Goal: Task Accomplishment & Management: Contribute content

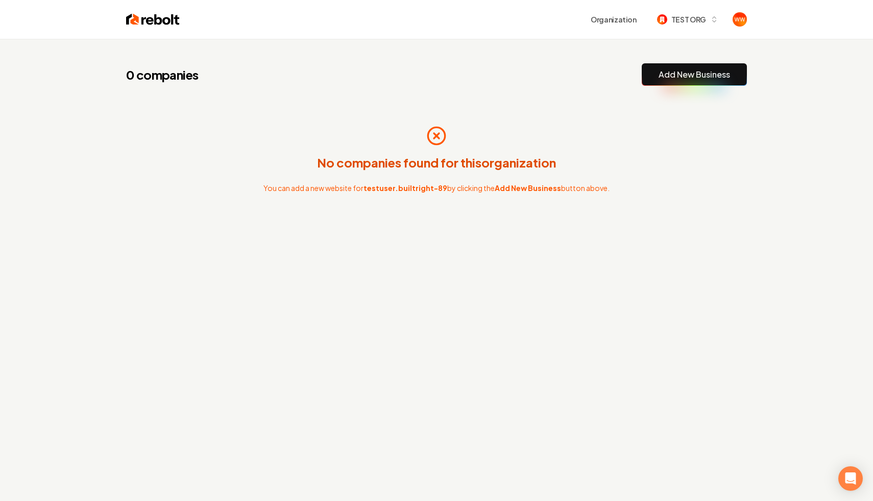
click at [512, 173] on div "No companies found for this organization You can add a new website for testuser…" at bounding box center [436, 159] width 620 height 114
click at [560, 61] on div "0 companies Add New Business No companies found for this organization You can a…" at bounding box center [436, 160] width 653 height 243
click at [706, 22] on button "TEST ORG" at bounding box center [687, 19] width 73 height 18
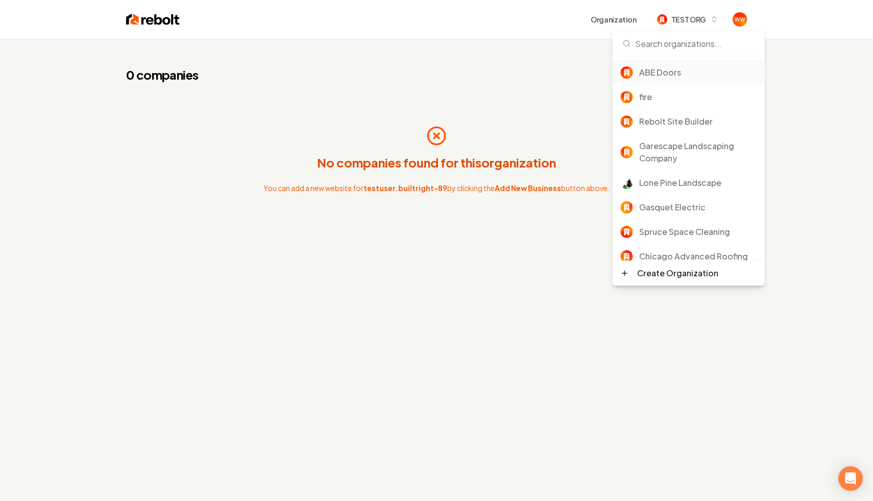
click at [661, 66] on div "ABE Doors" at bounding box center [688, 72] width 152 height 24
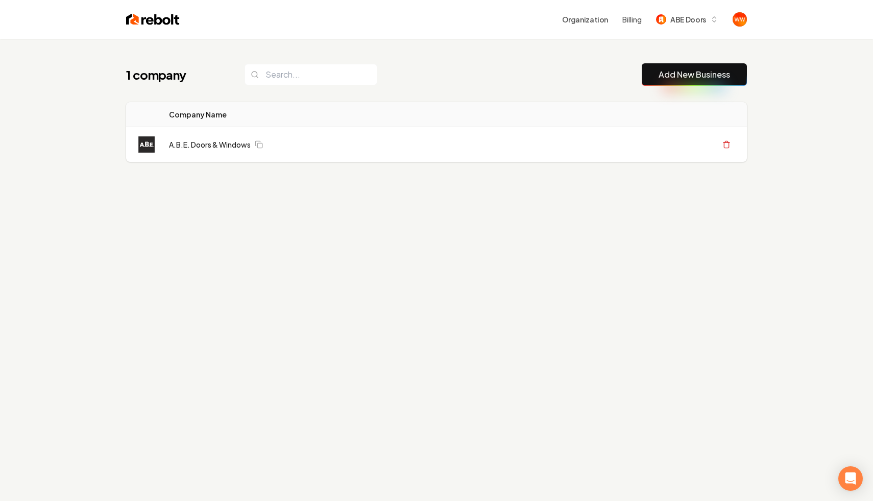
click at [522, 98] on div "Logo Company Name Actions A.B.E. Doors & Windows Create Org & Transfer Out" at bounding box center [436, 132] width 653 height 68
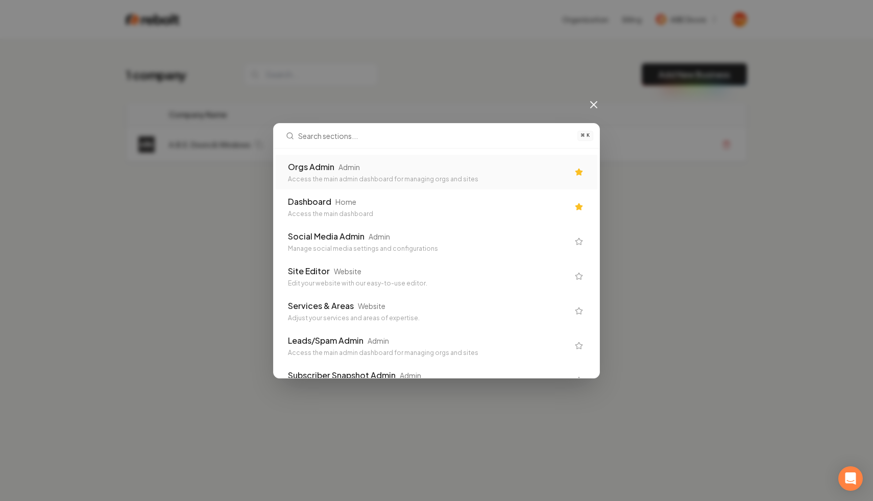
click at [522, 98] on div "⌘ K Orgs Admin Admin Access the main admin dashboard for managing orgs and site…" at bounding box center [436, 250] width 873 height 501
click at [368, 171] on div "Orgs Admin Admin" at bounding box center [428, 167] width 281 height 12
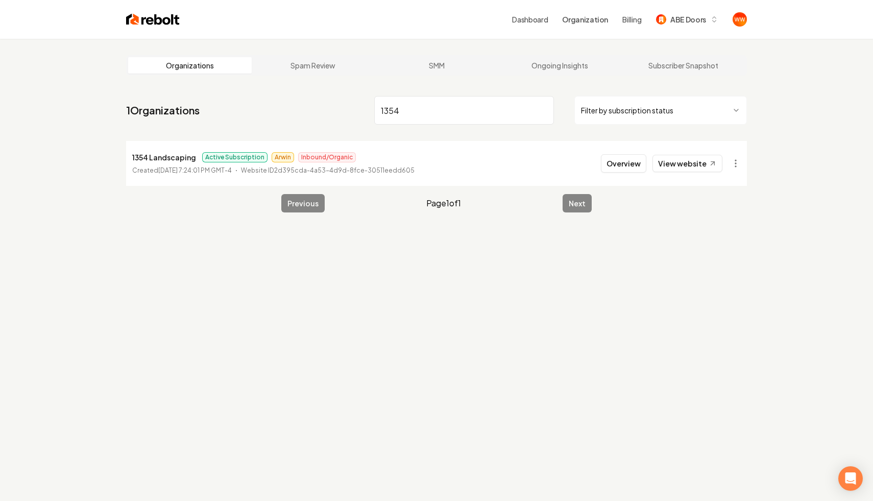
type input "1354"
click at [602, 155] on li "1354 Landscaping Active Subscription Arwin Inbound/Organic Created April 7, 202…" at bounding box center [436, 163] width 620 height 45
click at [617, 158] on button "Overview" at bounding box center [623, 163] width 45 height 18
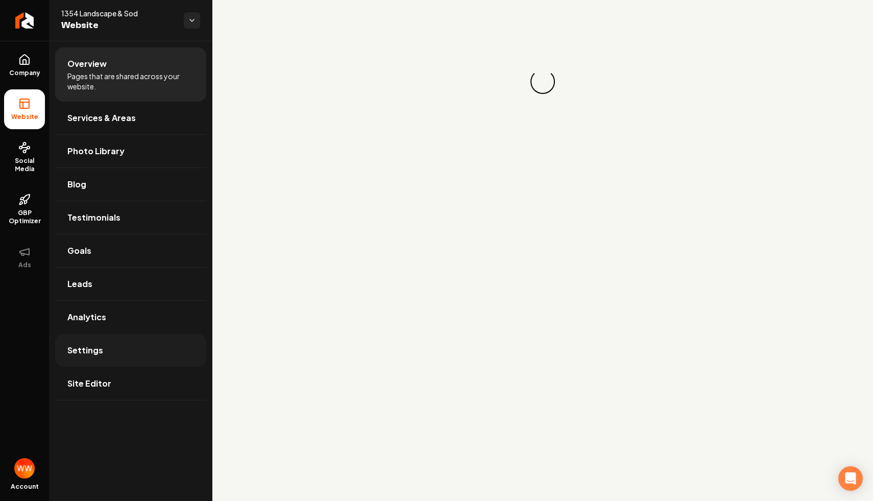
click at [103, 347] on link "Settings" at bounding box center [130, 350] width 151 height 33
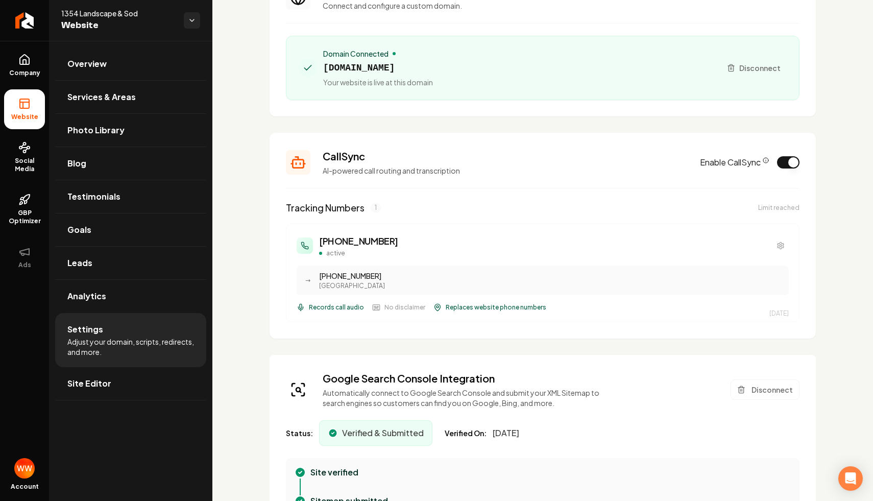
scroll to position [122, 0]
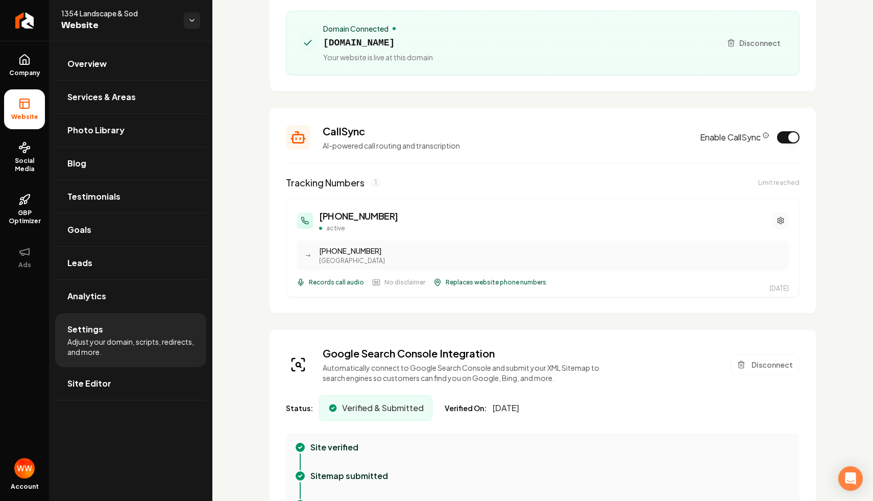
click at [778, 222] on icon "Main content area" at bounding box center [780, 220] width 6 height 7
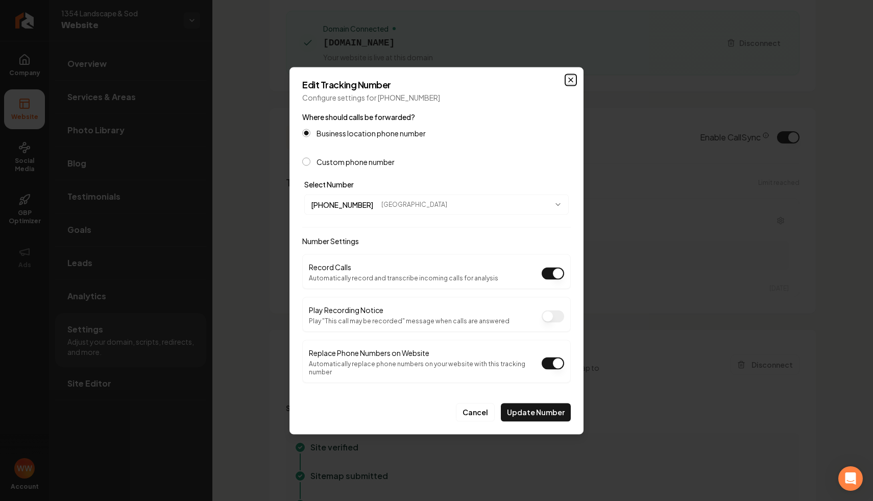
click at [568, 84] on icon "button" at bounding box center [570, 80] width 8 height 8
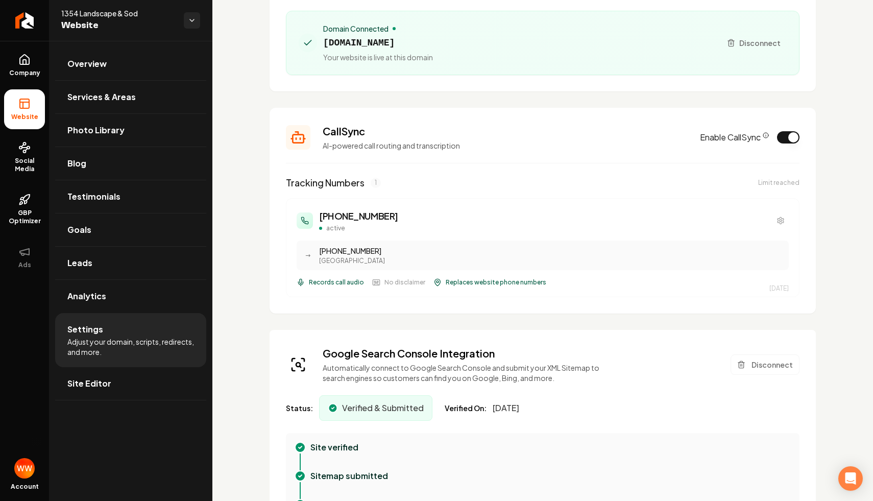
click at [785, 188] on div "Tracking Numbers 1 Limit reached" at bounding box center [542, 183] width 513 height 14
click at [777, 214] on button "Main content area" at bounding box center [780, 220] width 16 height 16
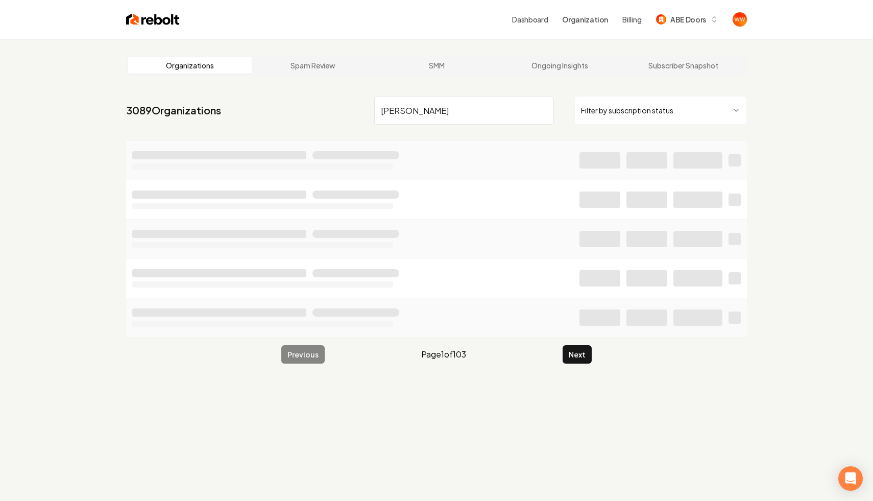
type input "brech"
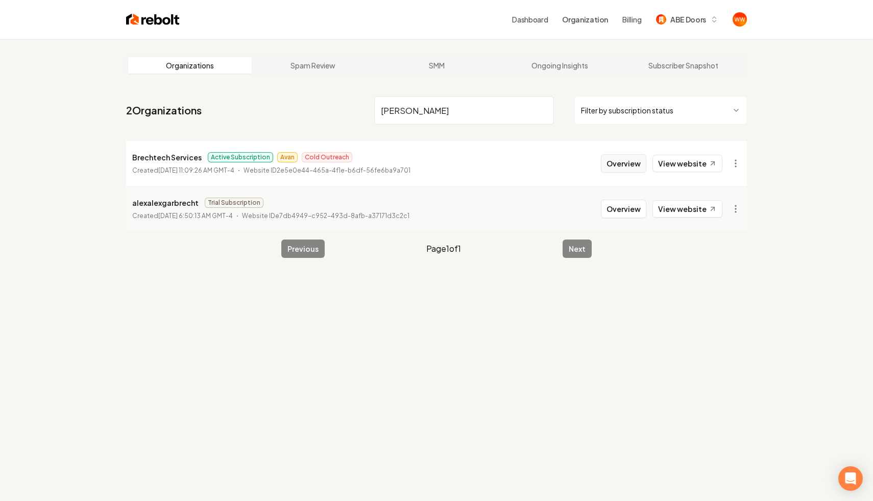
click at [616, 166] on button "Overview" at bounding box center [623, 163] width 45 height 18
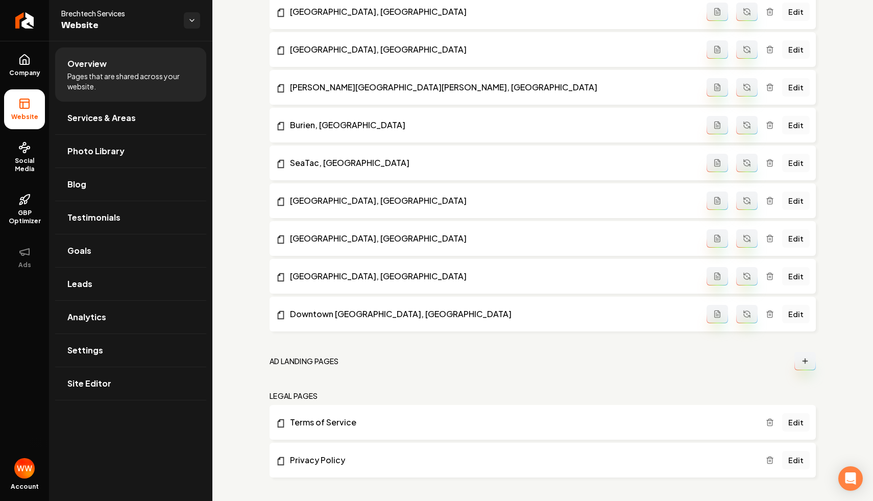
scroll to position [4426, 0]
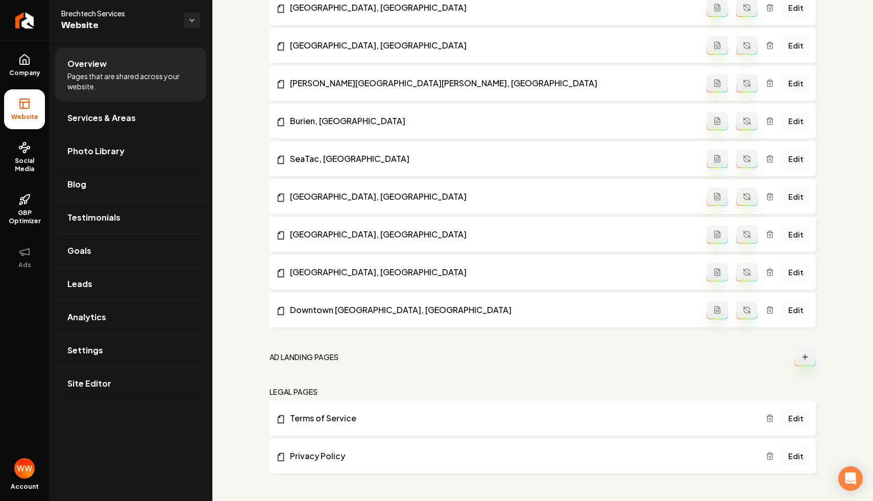
click at [807, 359] on icon "Main content area" at bounding box center [805, 357] width 8 height 8
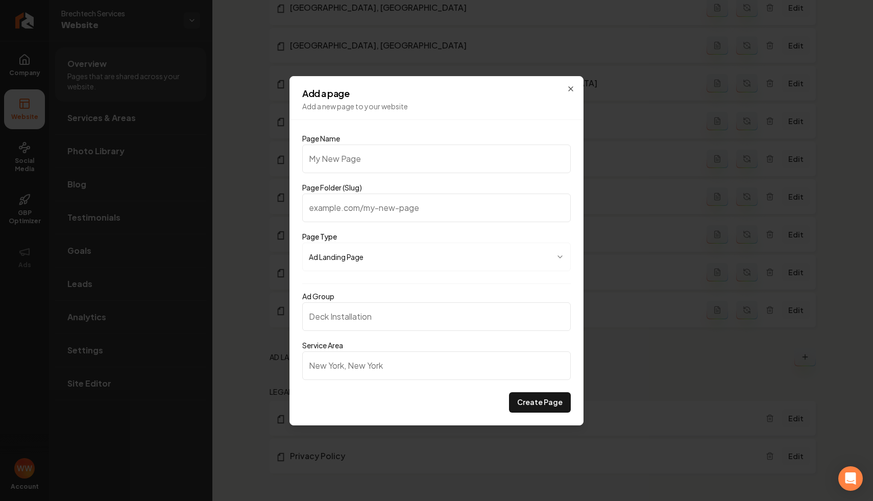
click at [564, 92] on h2 "Add a page" at bounding box center [436, 93] width 268 height 9
click at [577, 91] on div "**********" at bounding box center [436, 250] width 294 height 349
click at [569, 90] on icon "button" at bounding box center [570, 89] width 8 height 8
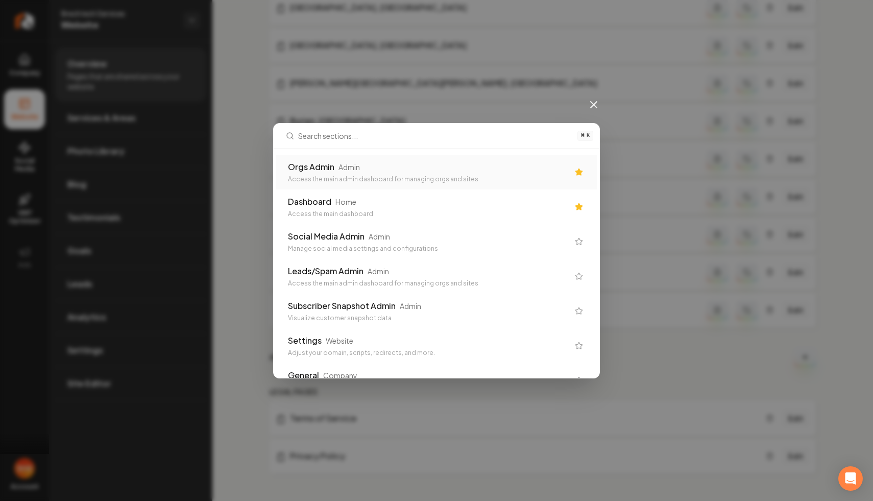
click at [383, 169] on div "Orgs Admin Admin" at bounding box center [428, 167] width 281 height 12
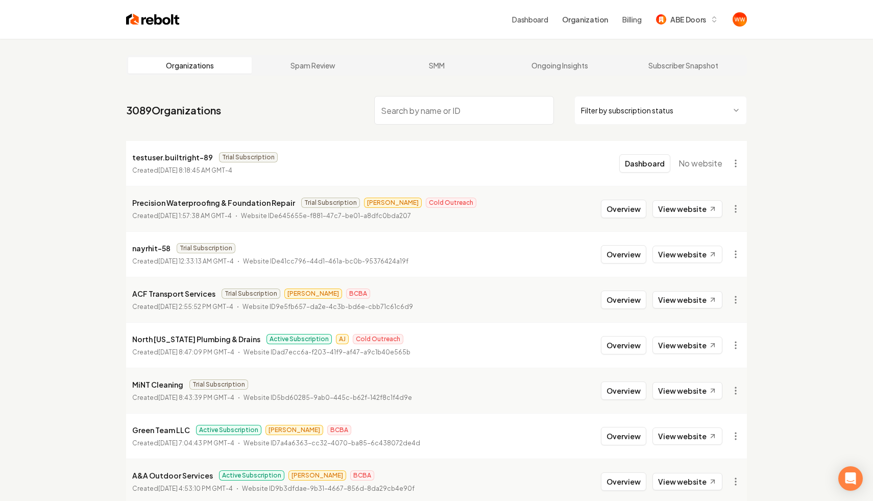
click at [474, 99] on input "search" at bounding box center [464, 110] width 180 height 29
click at [454, 106] on input "search" at bounding box center [464, 110] width 180 height 29
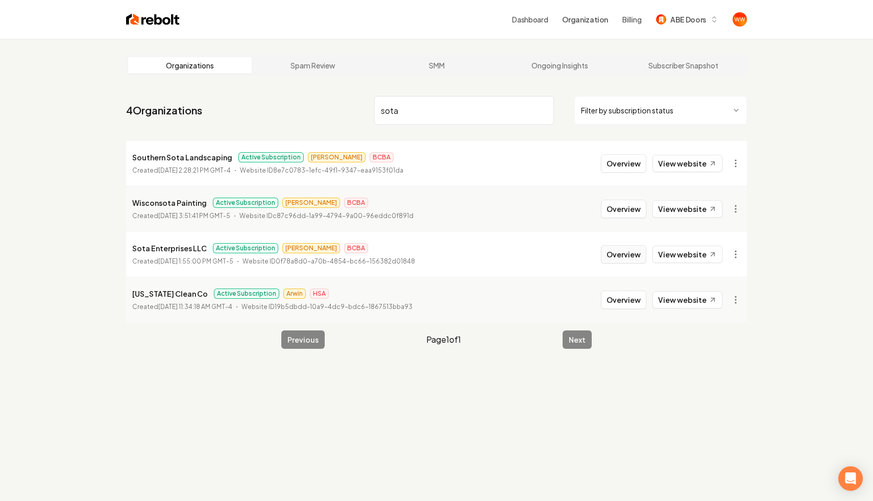
type input "sota"
click at [637, 254] on button "Overview" at bounding box center [623, 254] width 45 height 18
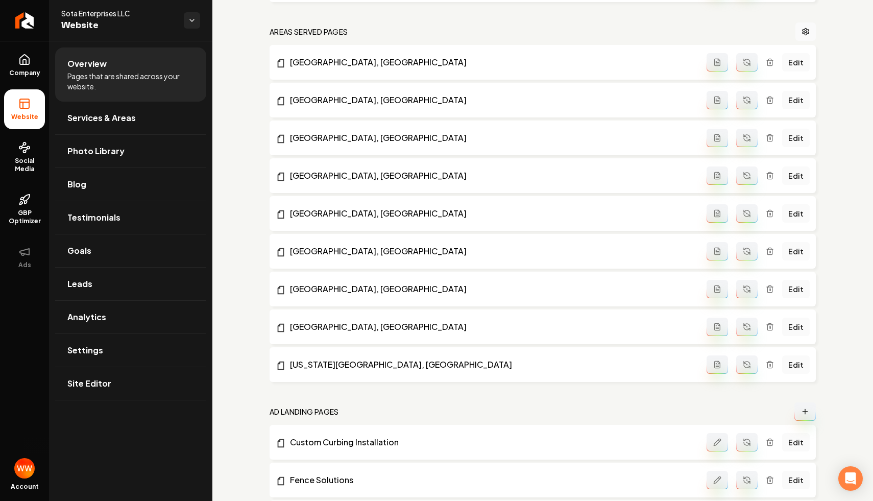
scroll to position [877, 0]
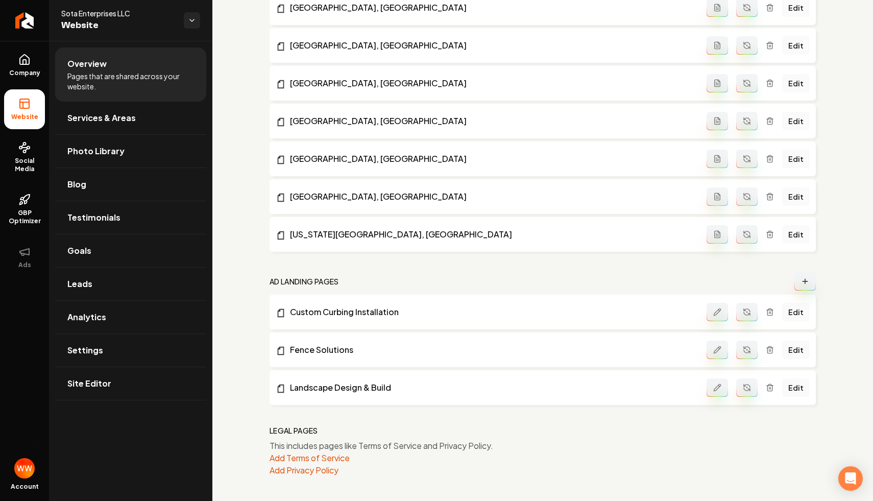
click at [798, 276] on button "Main content area" at bounding box center [804, 281] width 21 height 18
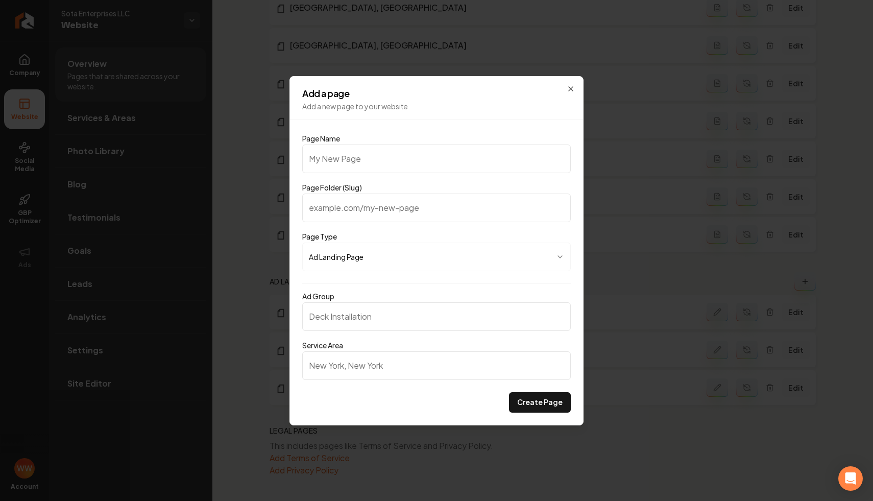
click at [435, 163] on input "Page Name" at bounding box center [436, 158] width 268 height 29
type input "S"
type input "s"
type input "Sn"
type input "sn"
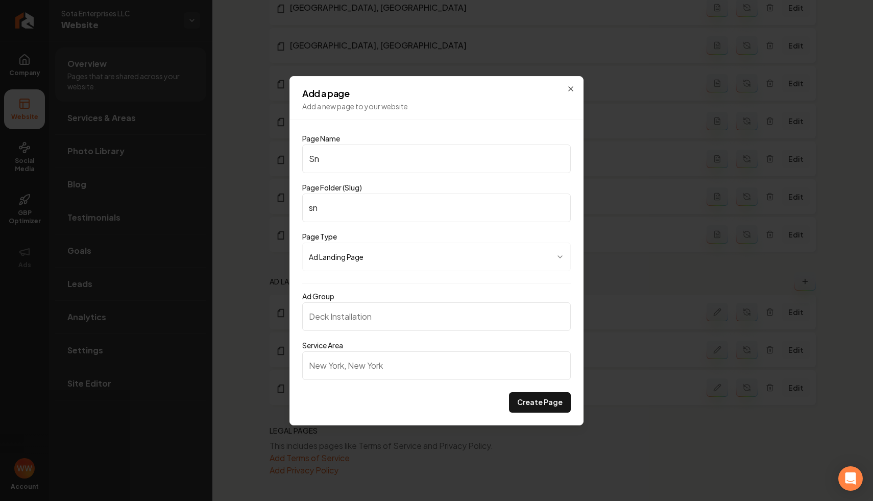
type input "Sno"
type input "sno"
type input "Snow"
type input "snow"
type input "Snow R"
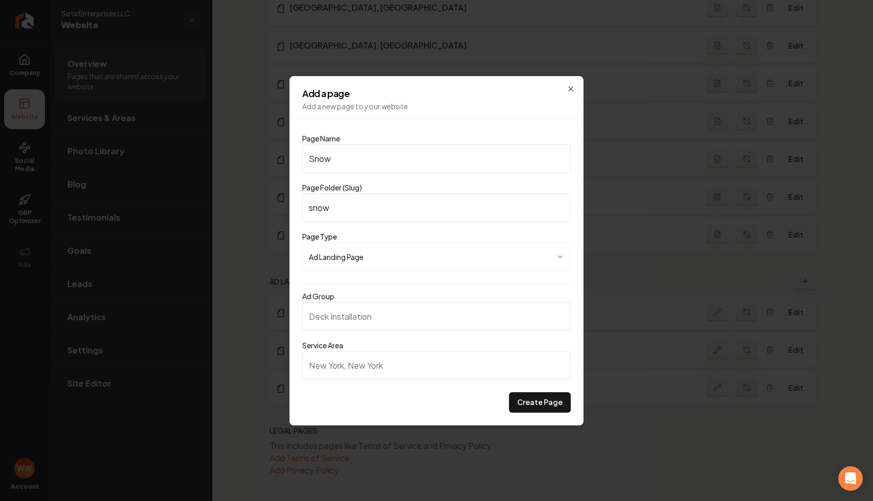
type input "snow-r"
type input "Snow Re"
type input "snow-re"
type input "Snow Rem"
type input "snow-rem"
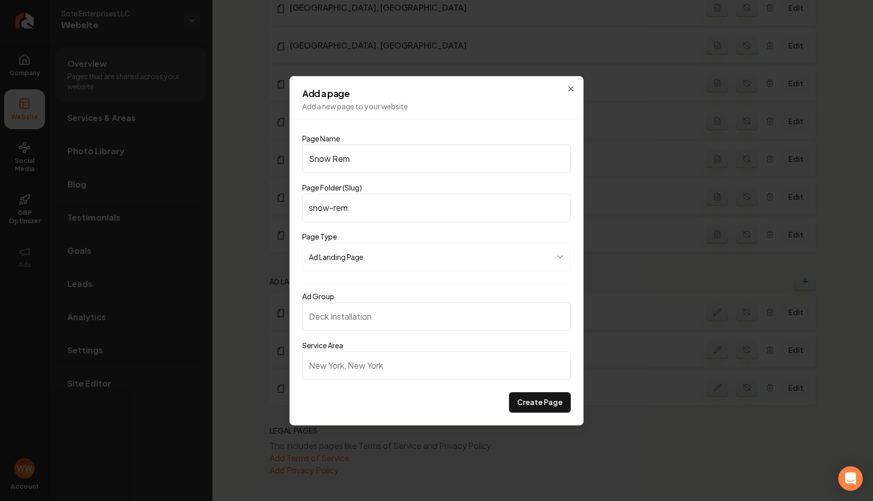
type input "Snow Remo"
type input "snow-remo"
type input "Snow Remov"
type input "snow-remov"
type input "Snow Remove"
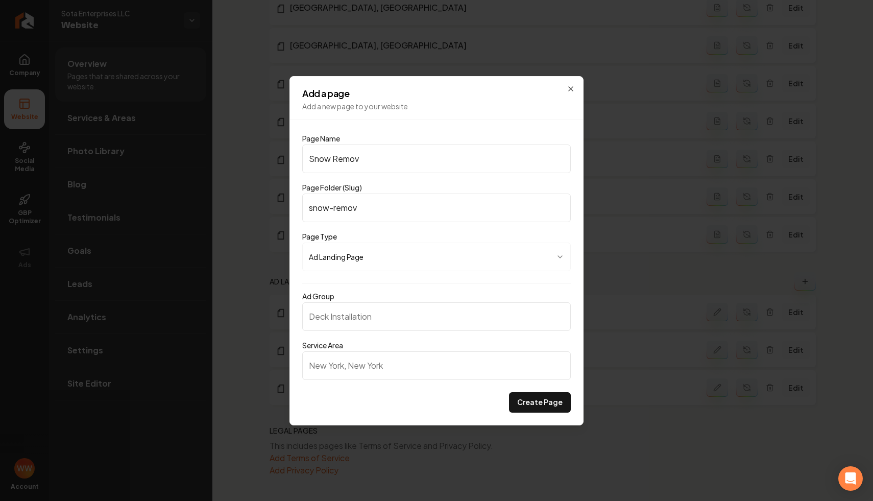
type input "snow-remove"
type input "Snow Remov"
type input "snow-remov"
type input "Snow Remova"
type input "snow-remova"
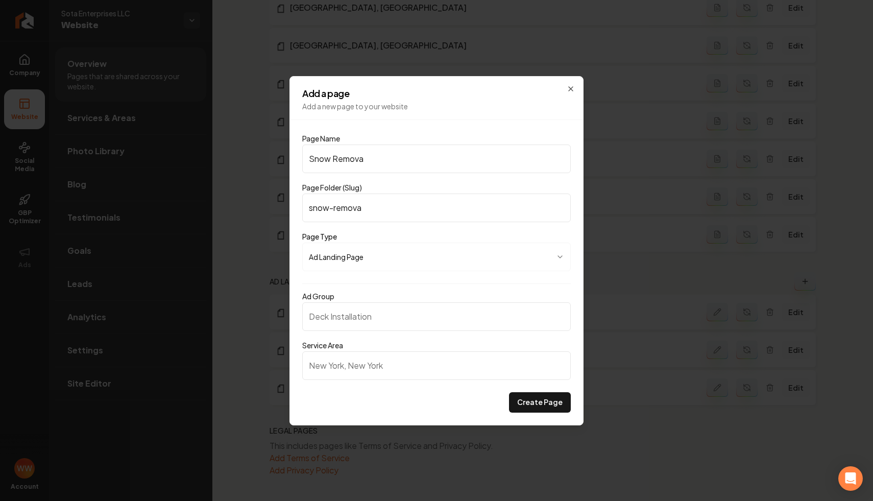
type input "Snow Removal"
type input "snow-removal"
type input "Snow Removal"
click at [509, 207] on input "snow-removal" at bounding box center [436, 207] width 268 height 29
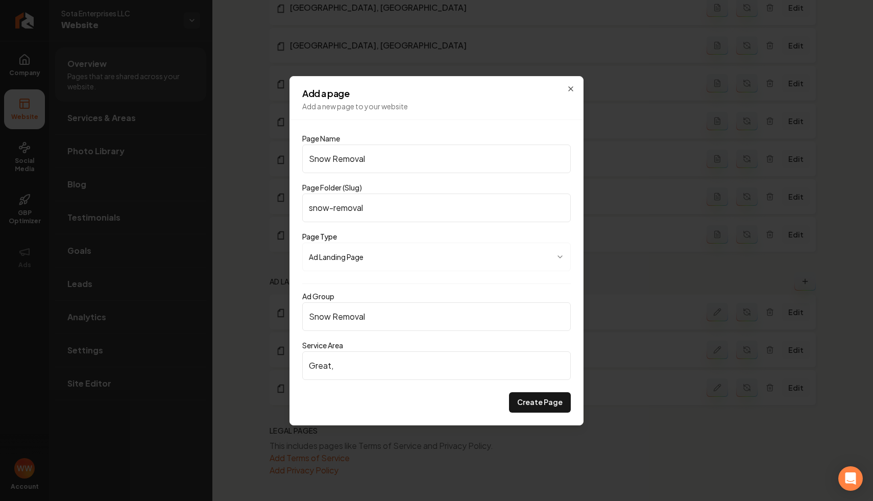
type input "Great"
paste input "minneapolis"
type input "Minneapolis, MN"
click at [553, 395] on button "Create Page" at bounding box center [540, 402] width 62 height 20
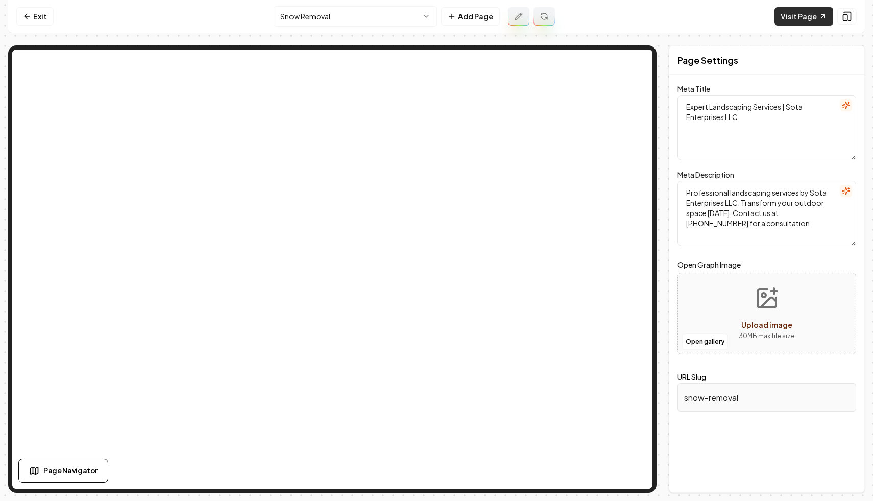
click at [808, 19] on link "Visit Page" at bounding box center [803, 16] width 59 height 18
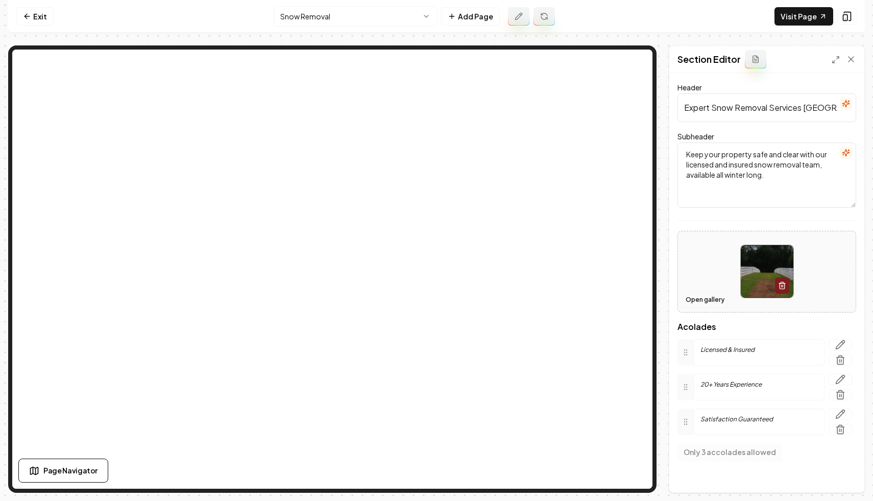
click at [710, 293] on button "Open gallery" at bounding box center [705, 299] width 46 height 16
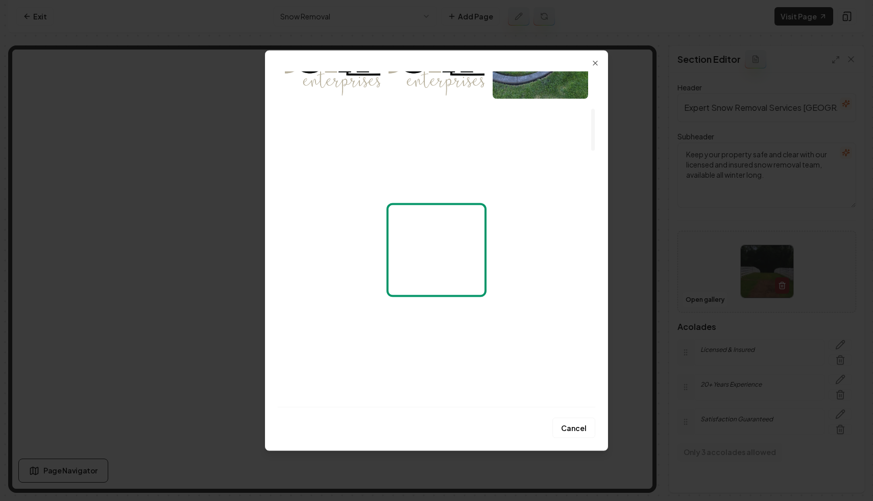
scroll to position [295, 0]
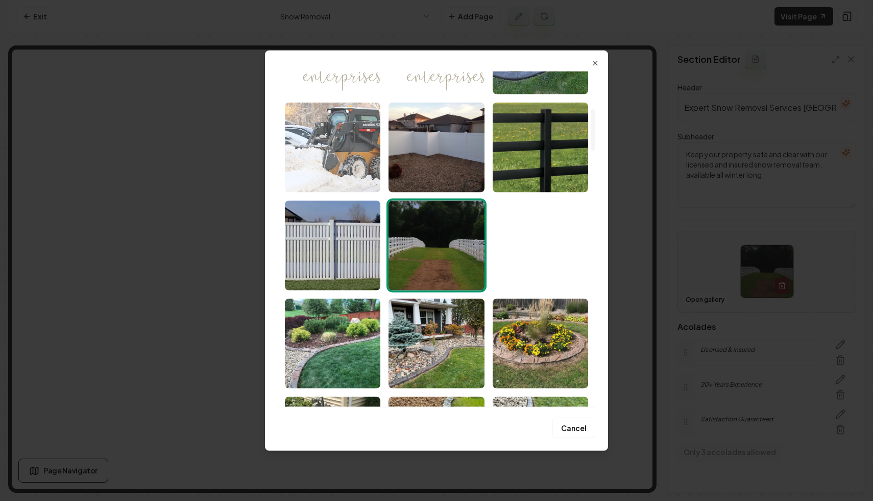
click at [349, 160] on img "Select image image_67acaddb432c4764162f20fd.webp" at bounding box center [332, 147] width 95 height 90
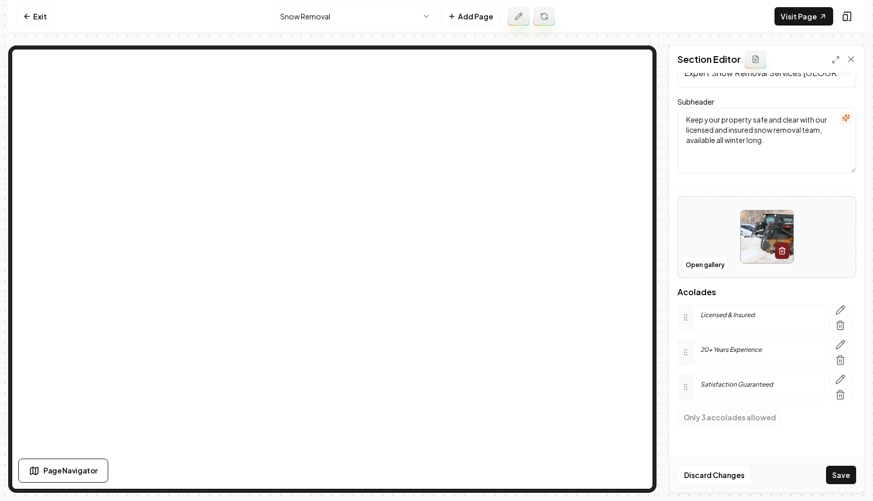
scroll to position [41, 0]
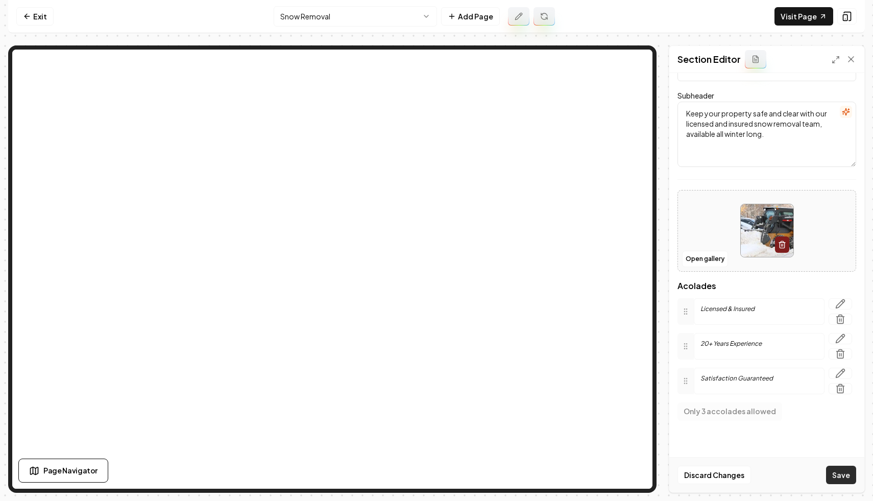
click at [836, 467] on button "Save" at bounding box center [841, 474] width 30 height 18
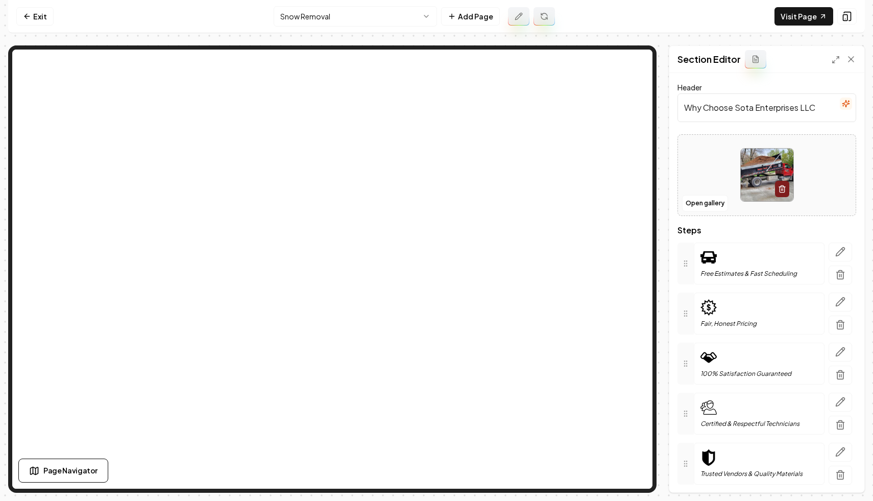
scroll to position [31, 0]
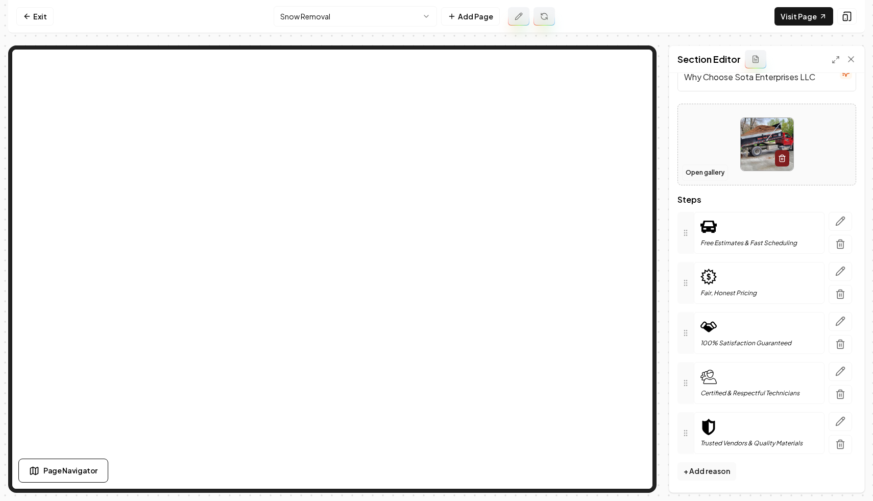
click at [715, 170] on button "Open gallery" at bounding box center [705, 172] width 46 height 16
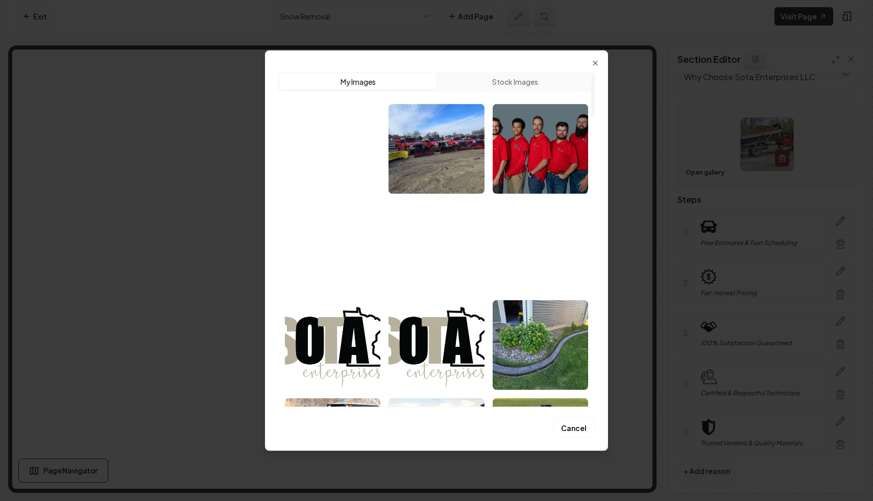
scroll to position [23, 0]
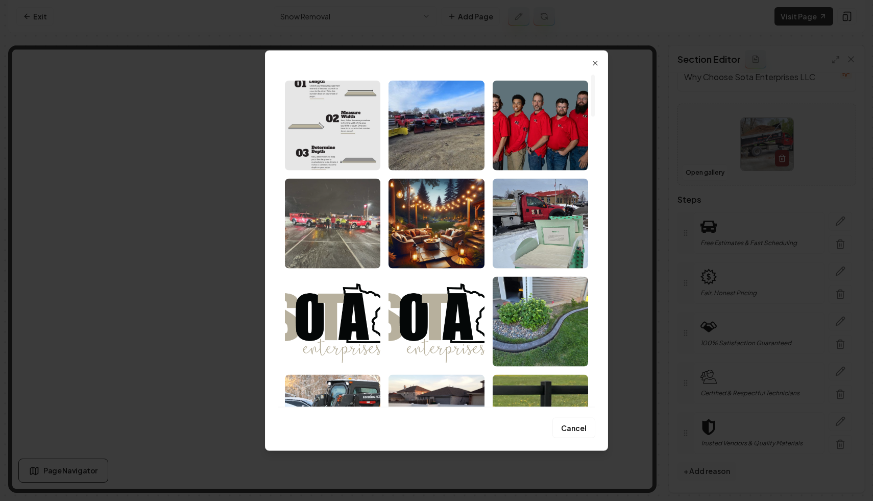
click at [342, 210] on img "Select image image_67aeb8a9432c4764161b1a9b.jpg" at bounding box center [332, 223] width 95 height 90
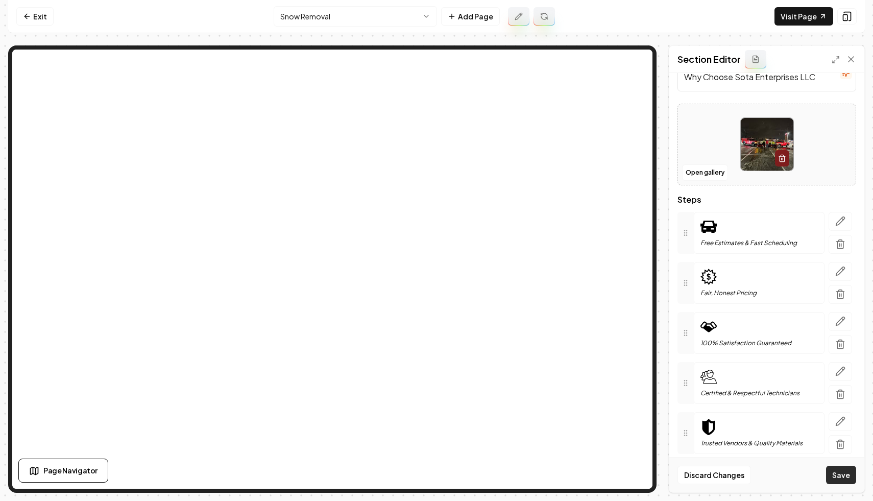
click at [845, 470] on button "Save" at bounding box center [841, 474] width 30 height 18
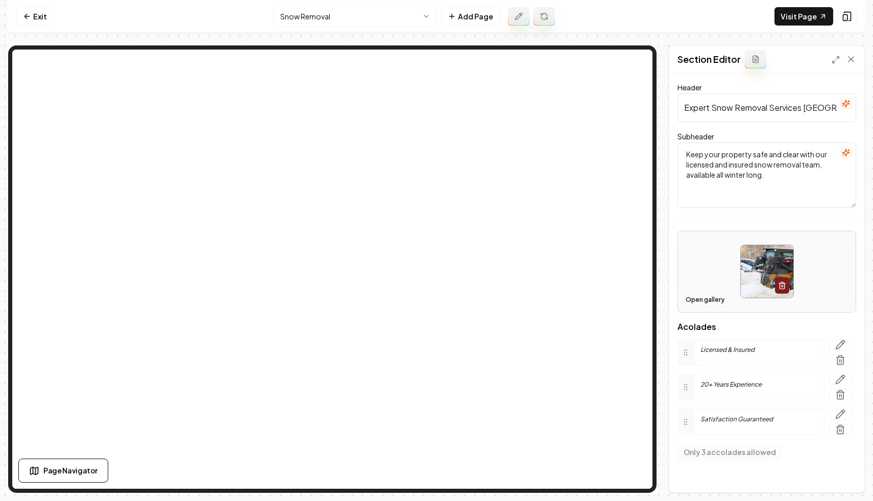
click at [715, 301] on button "Open gallery" at bounding box center [705, 299] width 46 height 16
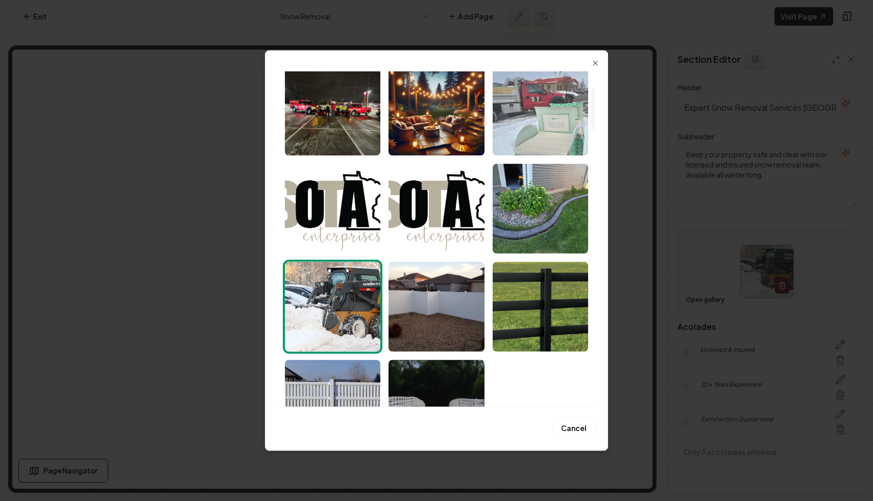
scroll to position [129, 0]
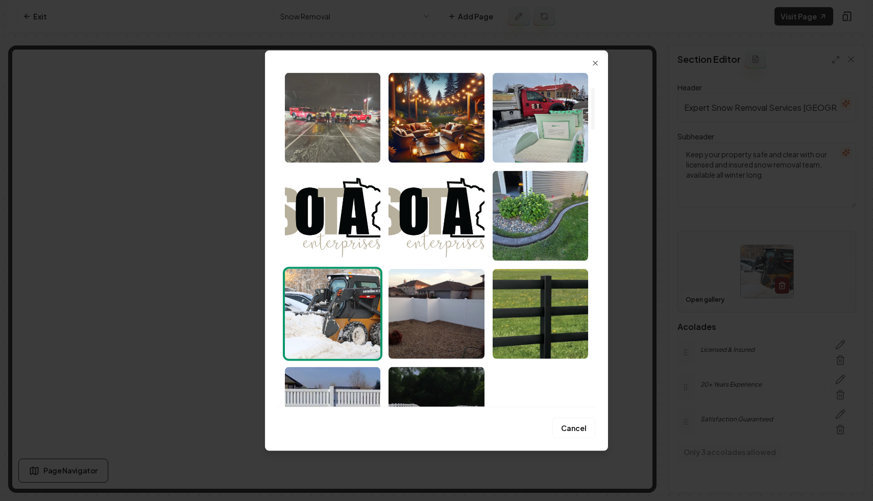
click at [335, 109] on img "Select image image_67aeb8a9432c4764161b1a9b.jpg" at bounding box center [332, 117] width 95 height 90
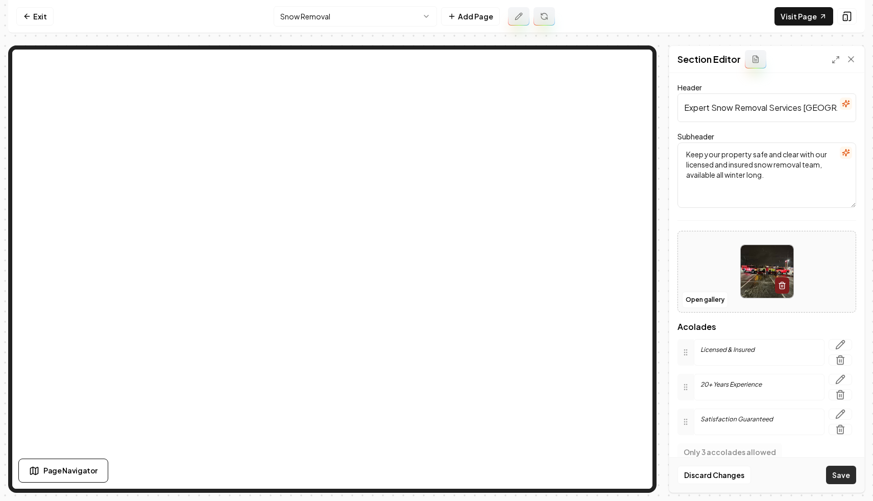
click at [841, 475] on button "Save" at bounding box center [841, 474] width 30 height 18
click at [706, 300] on button "Open gallery" at bounding box center [705, 299] width 46 height 16
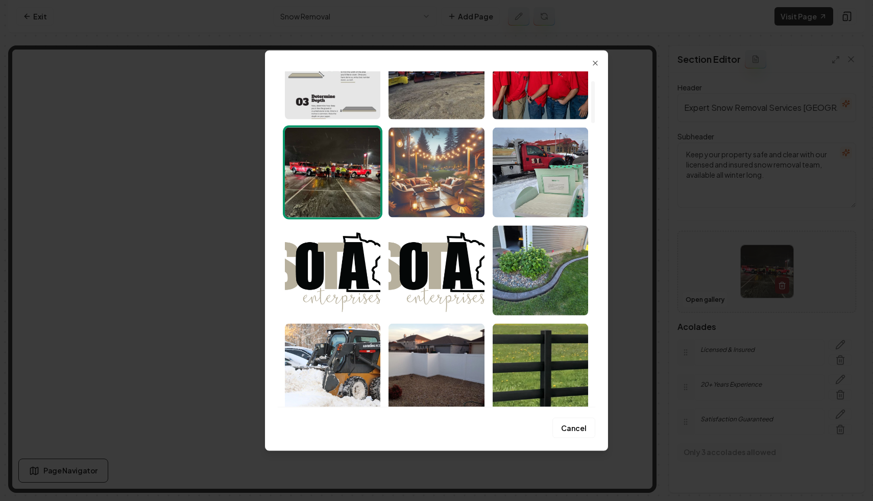
scroll to position [188, 0]
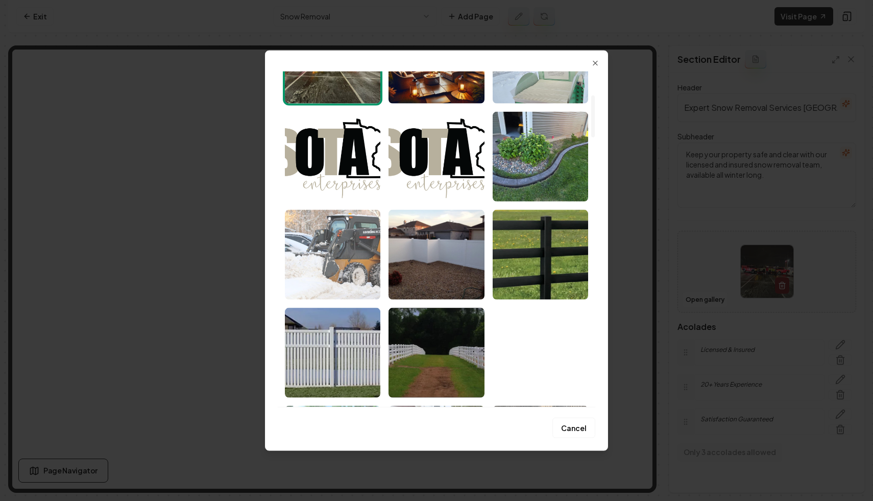
click at [332, 255] on img "Select image image_67acaddb432c4764162f20fd.webp" at bounding box center [332, 254] width 95 height 90
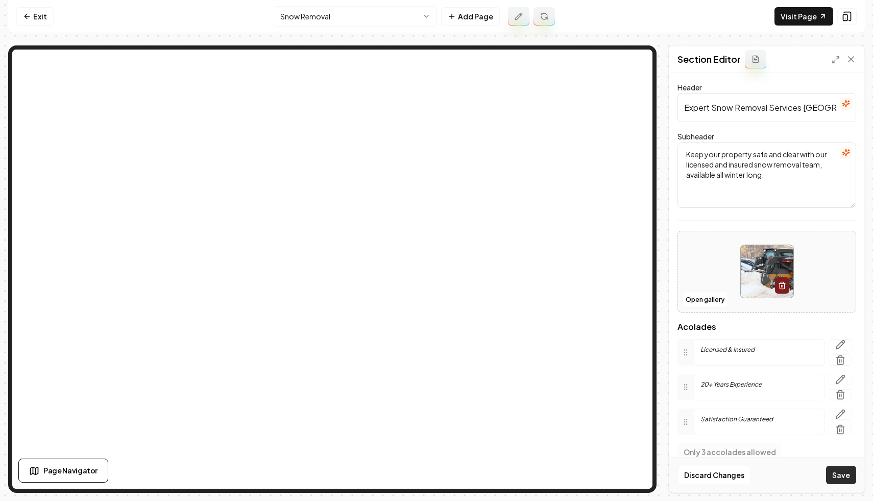
click at [846, 478] on button "Save" at bounding box center [841, 474] width 30 height 18
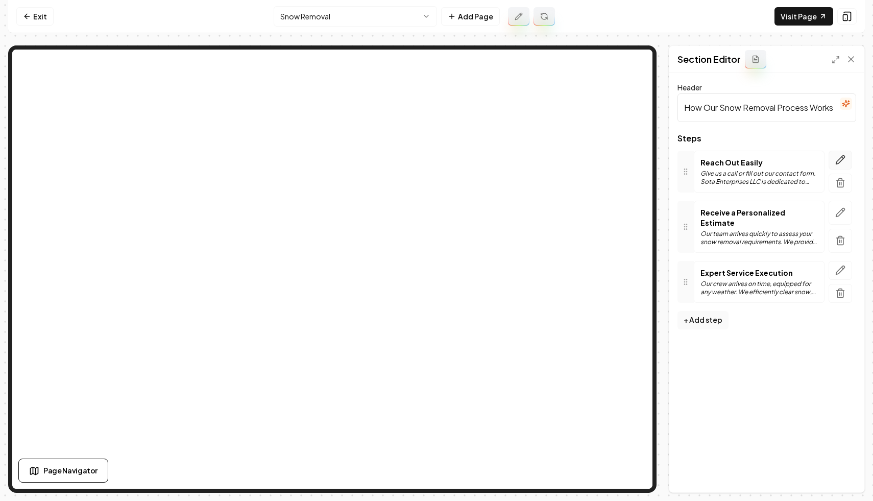
click at [835, 160] on icon "button" at bounding box center [840, 160] width 10 height 10
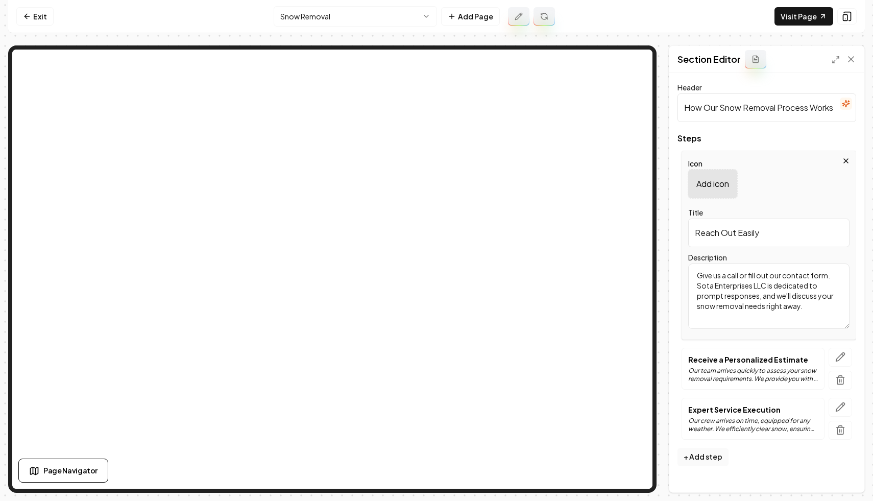
click at [724, 194] on div "Add icon" at bounding box center [712, 183] width 49 height 29
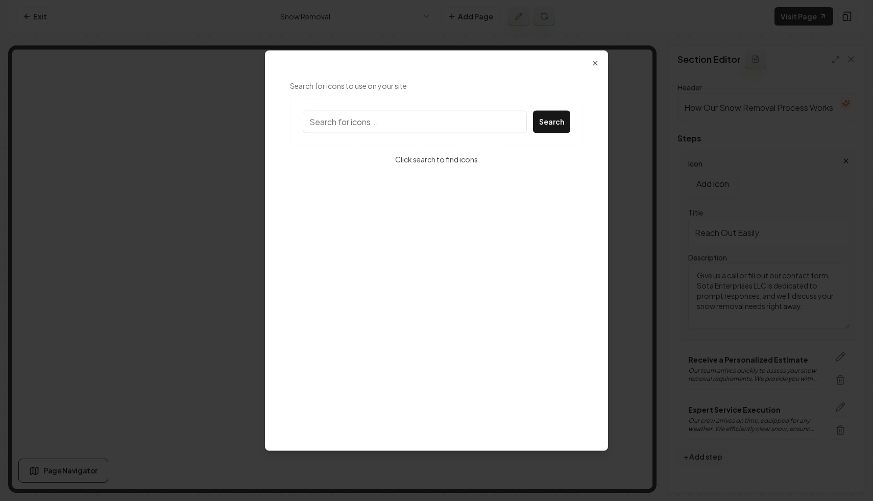
click at [599, 70] on div "Icons Search for icons to use on your site Search Click search to find icons Cl…" at bounding box center [436, 250] width 343 height 401
click at [598, 62] on icon "button" at bounding box center [595, 63] width 8 height 8
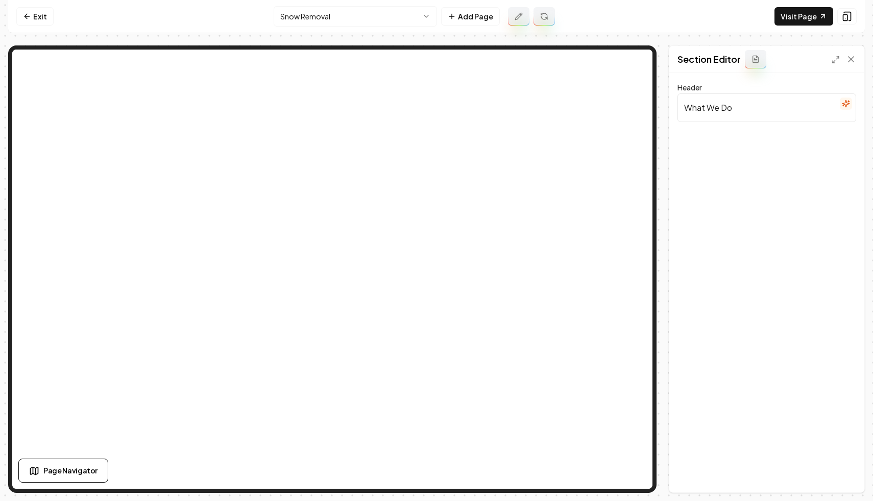
click at [732, 119] on input "What We Do" at bounding box center [766, 107] width 179 height 29
type input "An"
type input "We can help with much more!"
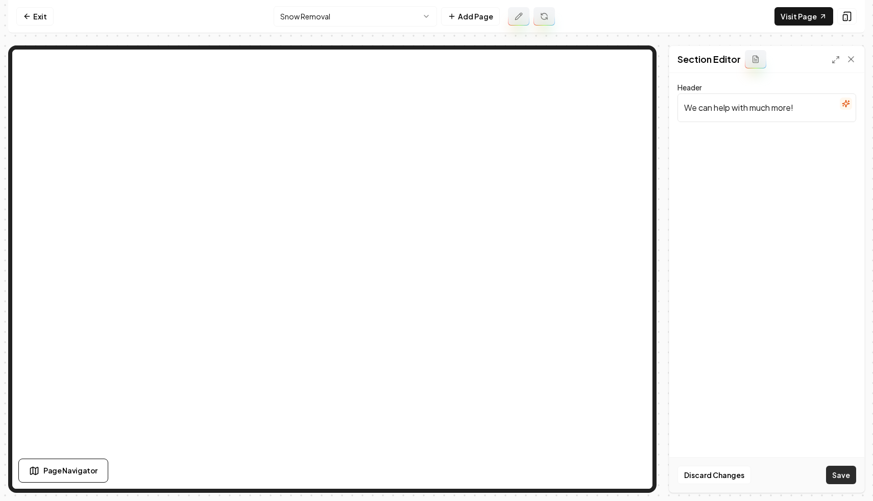
click at [849, 471] on button "Save" at bounding box center [841, 474] width 30 height 18
click at [849, 471] on div "Discard Changes Save" at bounding box center [766, 474] width 195 height 35
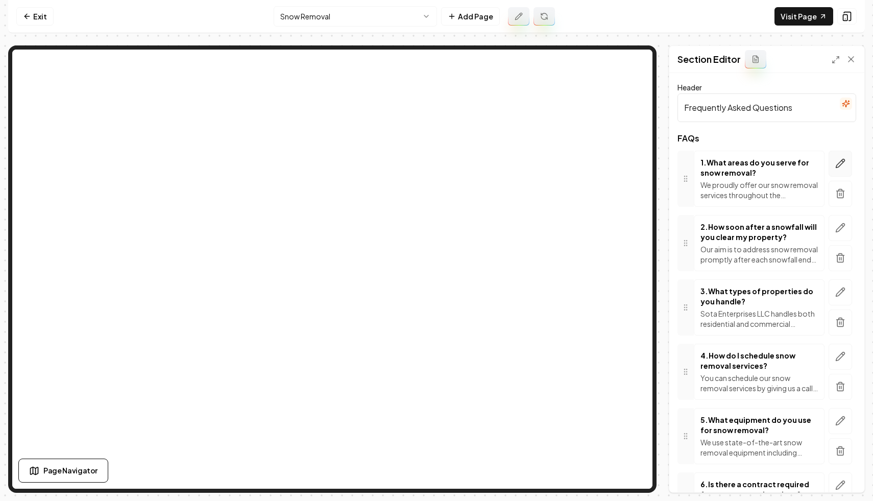
click at [835, 161] on icon "button" at bounding box center [840, 163] width 10 height 10
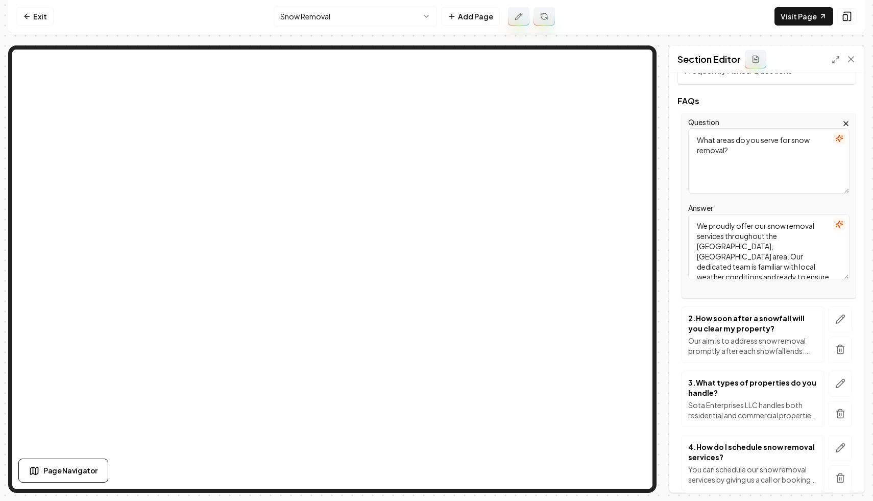
scroll to position [0, 0]
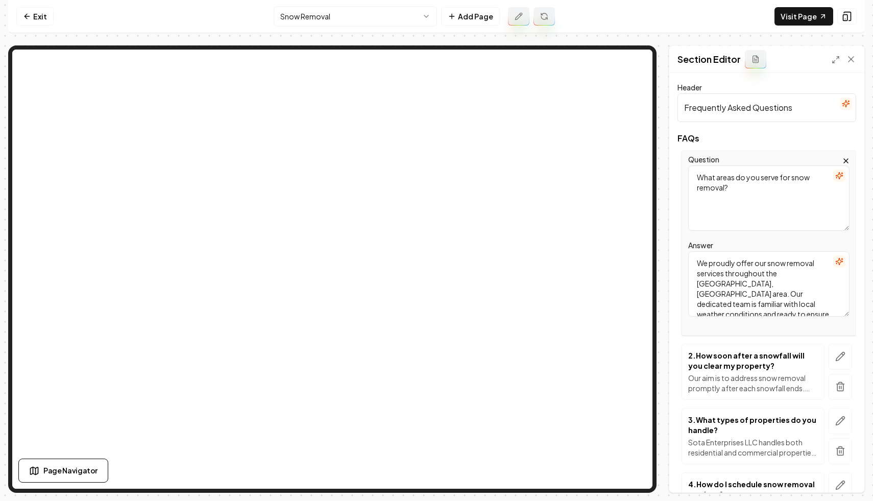
click at [845, 159] on icon "button" at bounding box center [845, 161] width 8 height 8
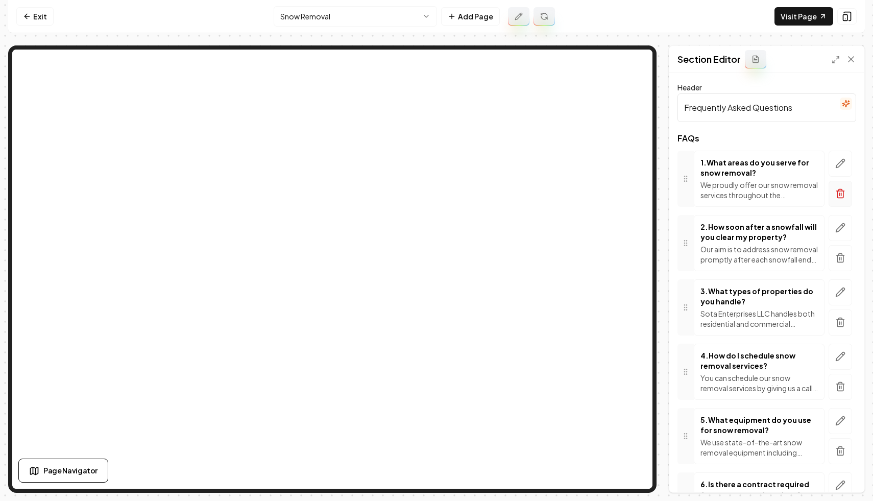
click at [841, 189] on icon "button" at bounding box center [840, 190] width 4 height 2
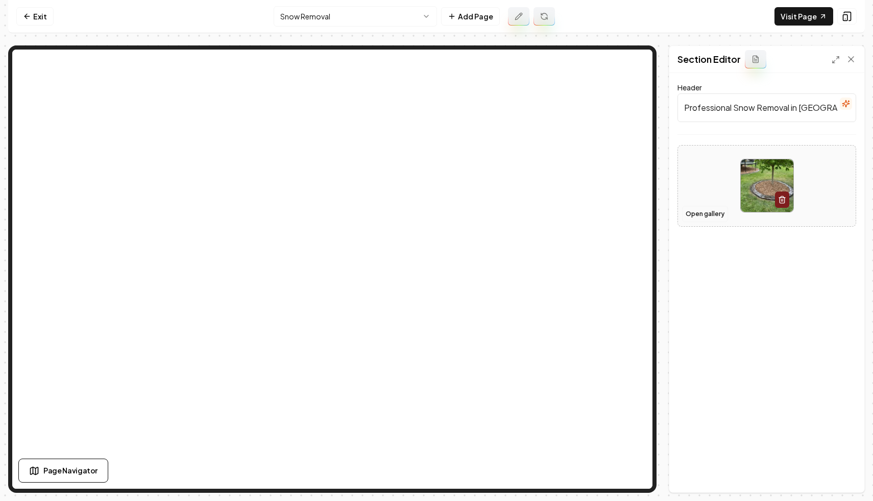
click at [704, 207] on button "Open gallery" at bounding box center [705, 214] width 46 height 16
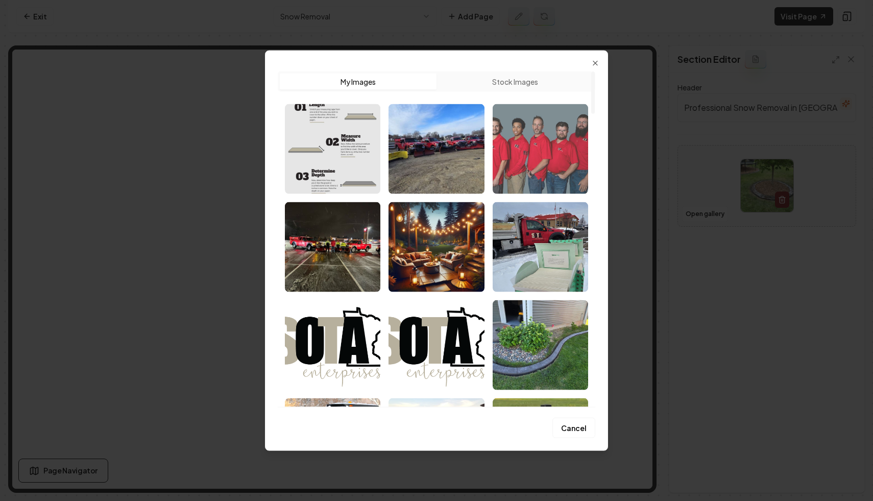
click at [534, 151] on img "Select image image_67b88512432c4764160e6ef1.jpg" at bounding box center [539, 149] width 95 height 90
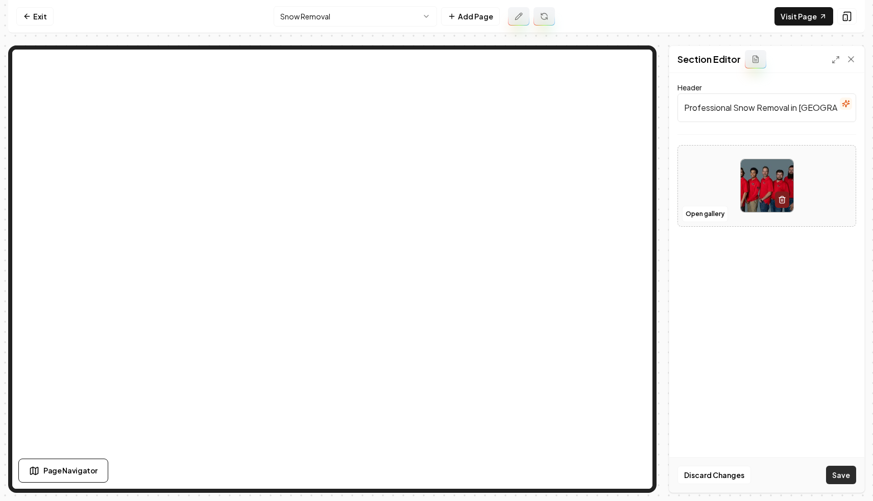
click at [841, 477] on button "Save" at bounding box center [841, 474] width 30 height 18
click at [709, 215] on button "Open gallery" at bounding box center [705, 214] width 46 height 16
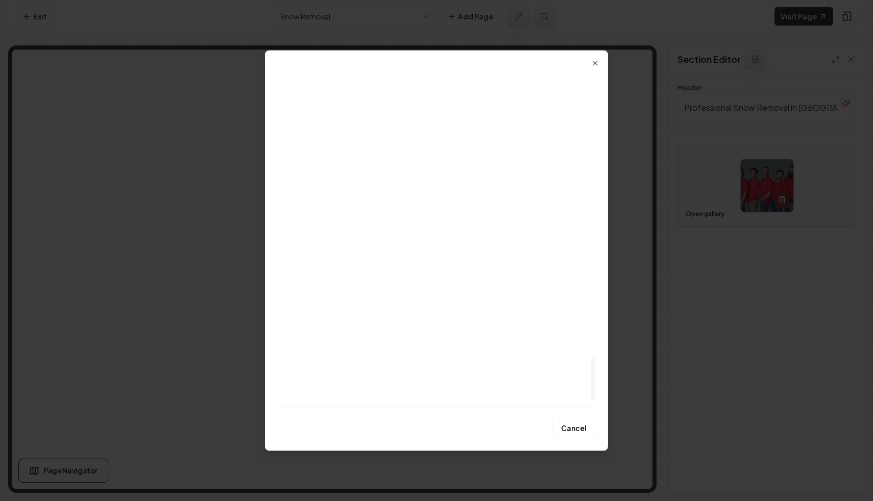
scroll to position [2338, 0]
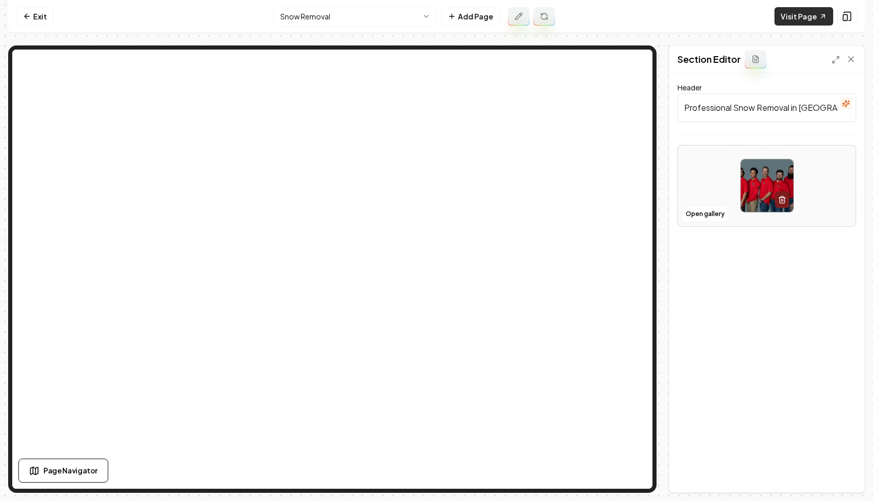
click at [812, 12] on link "Visit Page" at bounding box center [803, 16] width 59 height 18
click at [187, 16] on nav "Exit Snow Removal Add Page Visit Page" at bounding box center [436, 16] width 856 height 33
click at [49, 18] on link "Exit" at bounding box center [34, 16] width 37 height 18
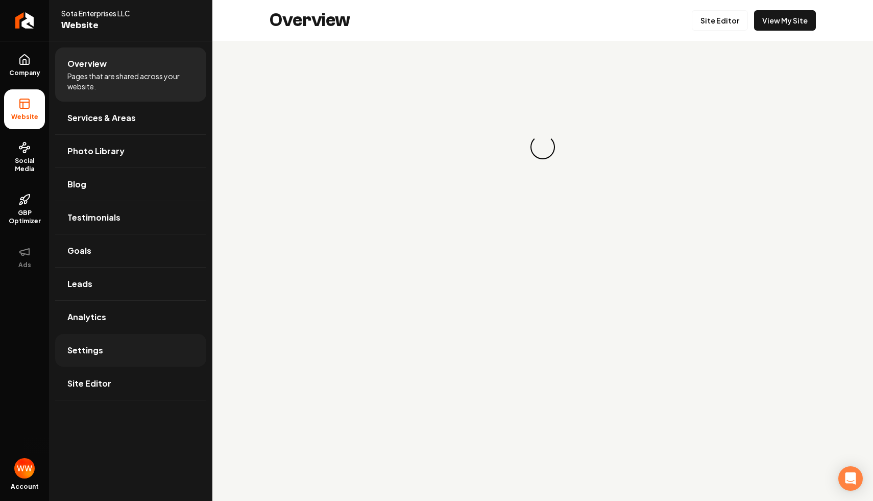
click at [129, 340] on link "Settings" at bounding box center [130, 350] width 151 height 33
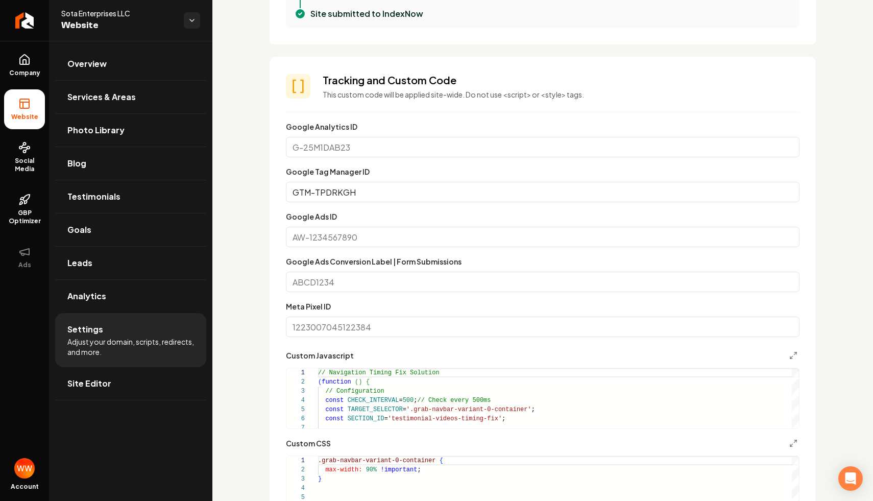
scroll to position [495, 0]
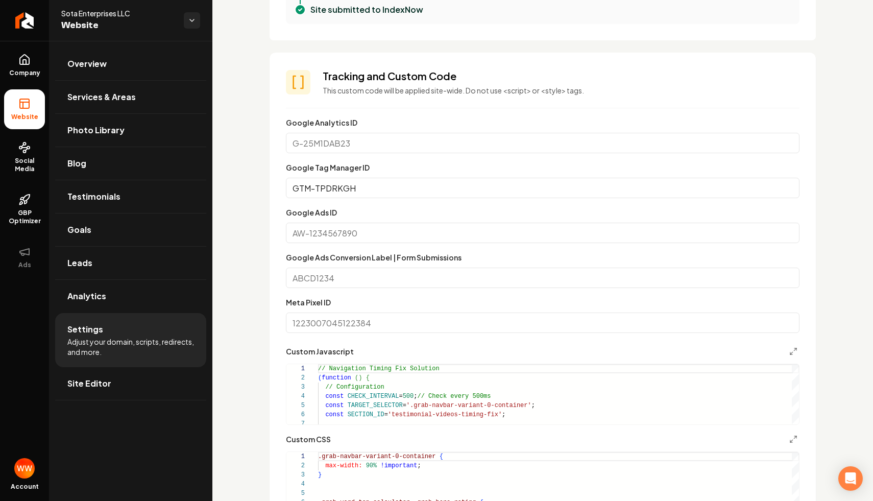
click at [399, 282] on input "Google Ads Conversion Label | Form Submissions" at bounding box center [542, 277] width 513 height 20
click at [413, 239] on input "Google Ads ID" at bounding box center [542, 232] width 513 height 20
click at [411, 228] on input "Google Ads ID" at bounding box center [542, 232] width 513 height 20
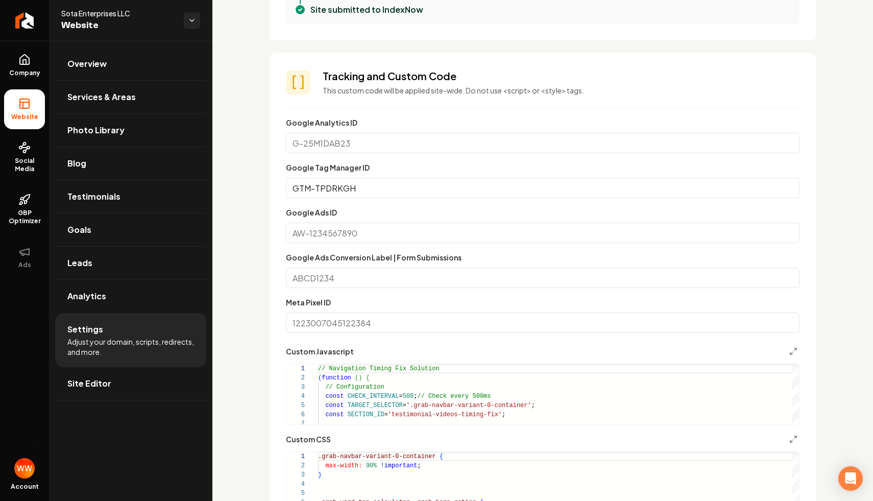
click at [392, 230] on input "Google Ads ID" at bounding box center [542, 232] width 513 height 20
click at [282, 225] on section "**********" at bounding box center [542, 313] width 546 height 521
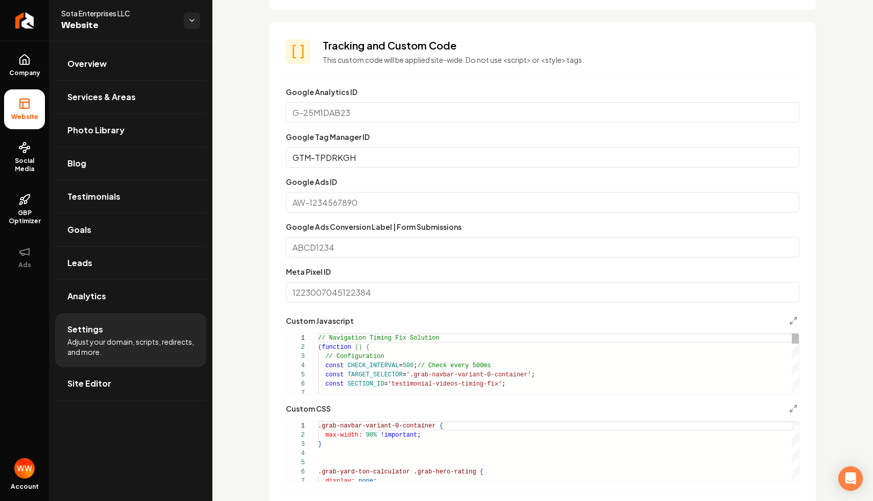
scroll to position [529, 0]
